Goal: Transaction & Acquisition: Book appointment/travel/reservation

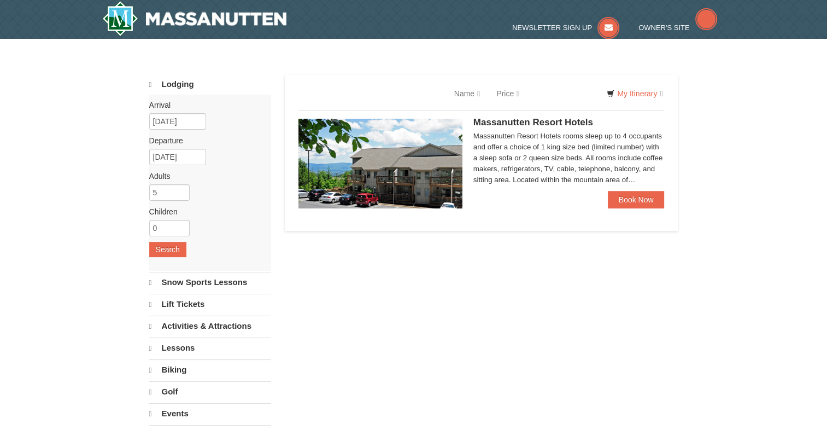
select select "9"
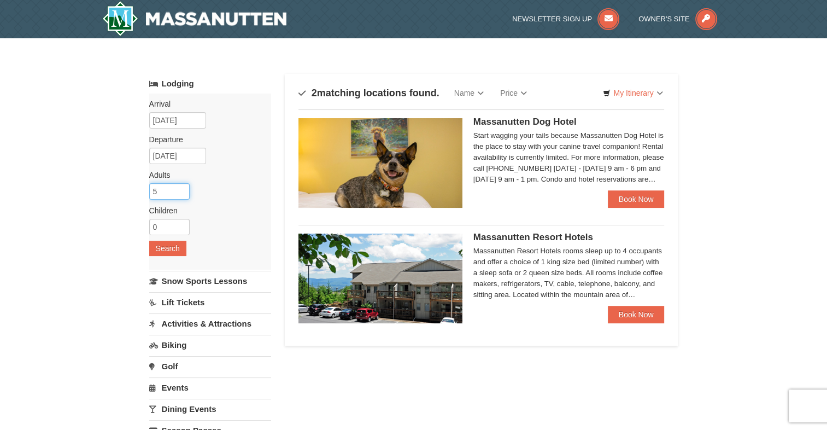
click at [168, 188] on input "5" at bounding box center [169, 191] width 40 height 16
click at [181, 193] on input "4" at bounding box center [169, 191] width 40 height 16
type input "3"
click at [181, 193] on input "3" at bounding box center [169, 191] width 40 height 16
click at [174, 243] on button "Search" at bounding box center [167, 247] width 37 height 15
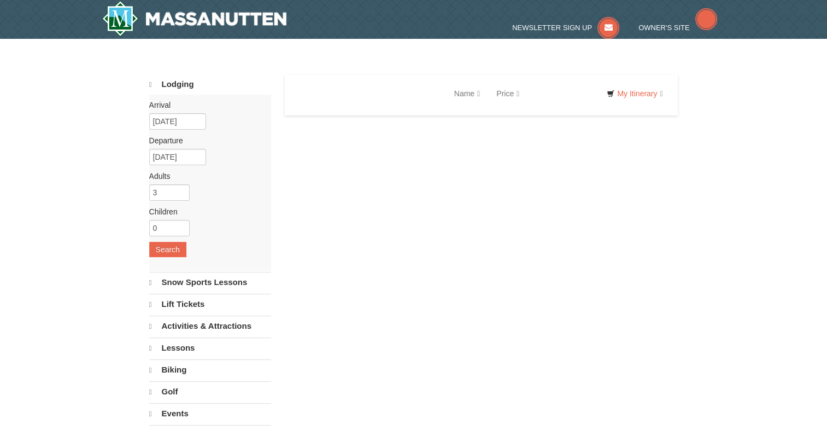
select select "9"
